Goal: Navigation & Orientation: Find specific page/section

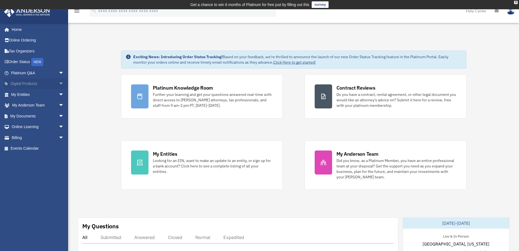
click at [28, 84] on link "Digital Products arrow_drop_down" at bounding box center [38, 83] width 68 height 11
click at [59, 82] on span "arrow_drop_down" at bounding box center [64, 83] width 11 height 11
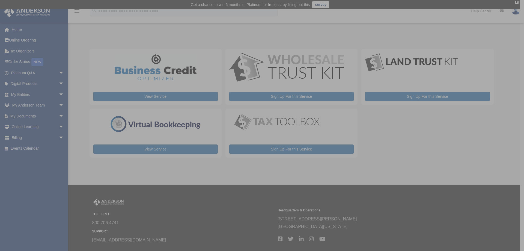
click at [59, 82] on div "x" at bounding box center [262, 125] width 524 height 251
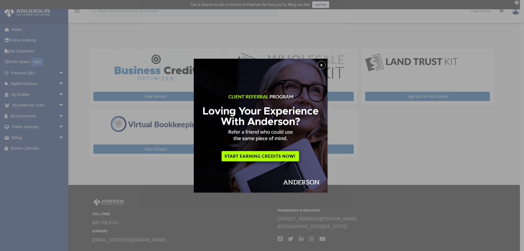
click at [322, 66] on button "x" at bounding box center [321, 65] width 8 height 8
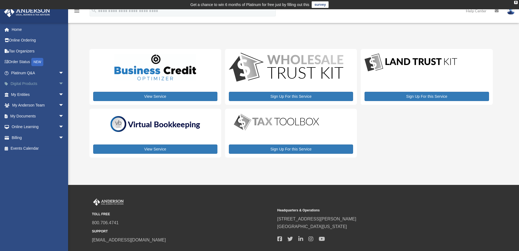
click at [59, 81] on span "arrow_drop_down" at bounding box center [64, 83] width 11 height 11
